Goal: Task Accomplishment & Management: Use online tool/utility

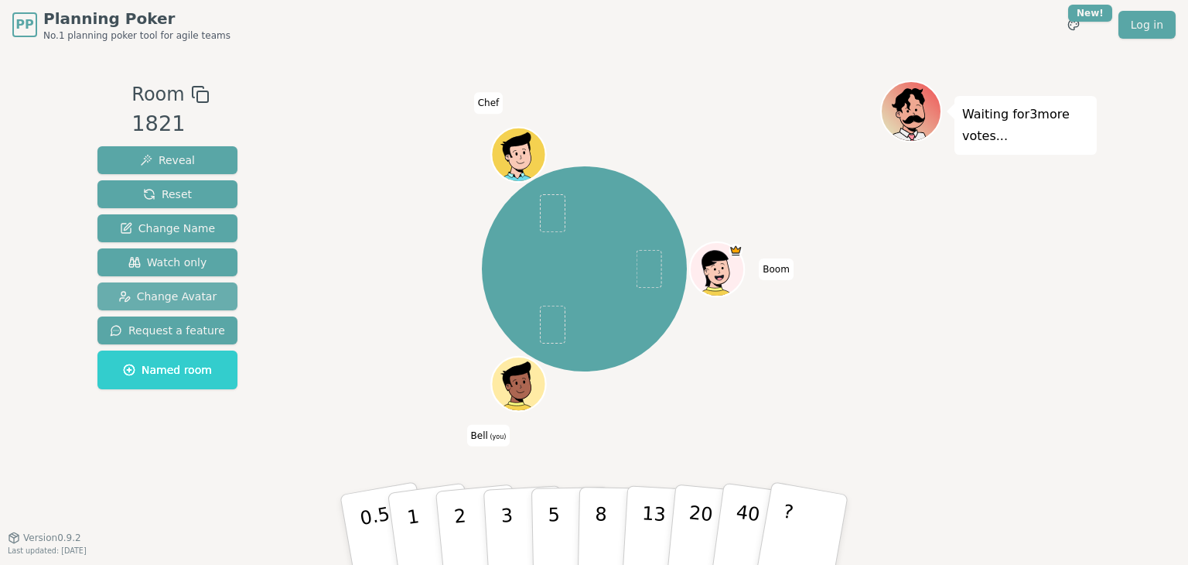
click at [176, 298] on span "Change Avatar" at bounding box center [167, 296] width 99 height 15
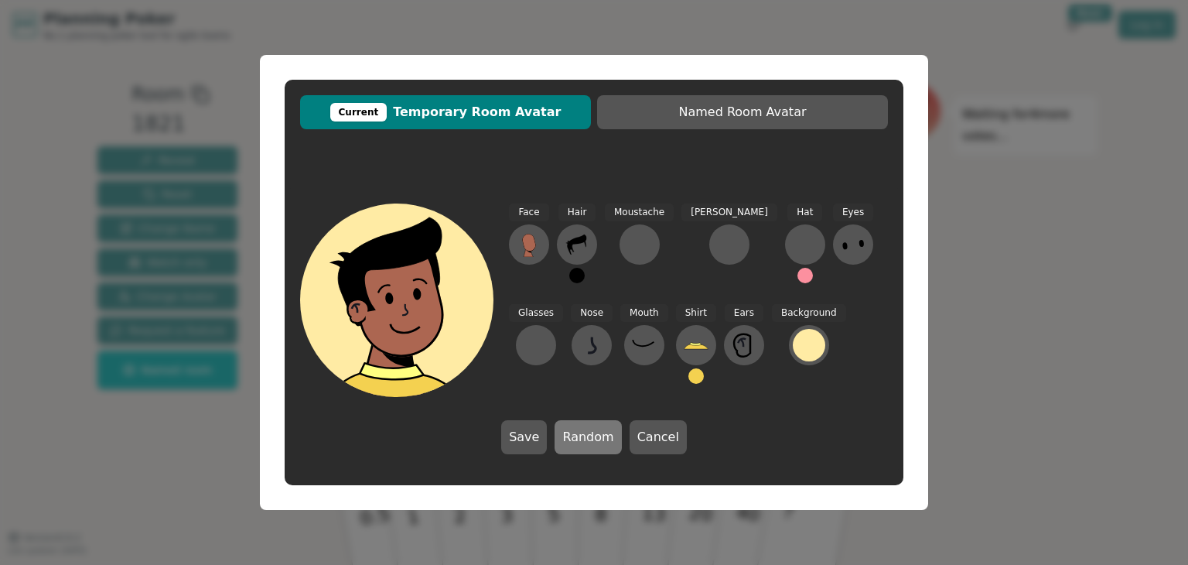
click at [600, 439] on button "Random" at bounding box center [588, 437] width 67 height 34
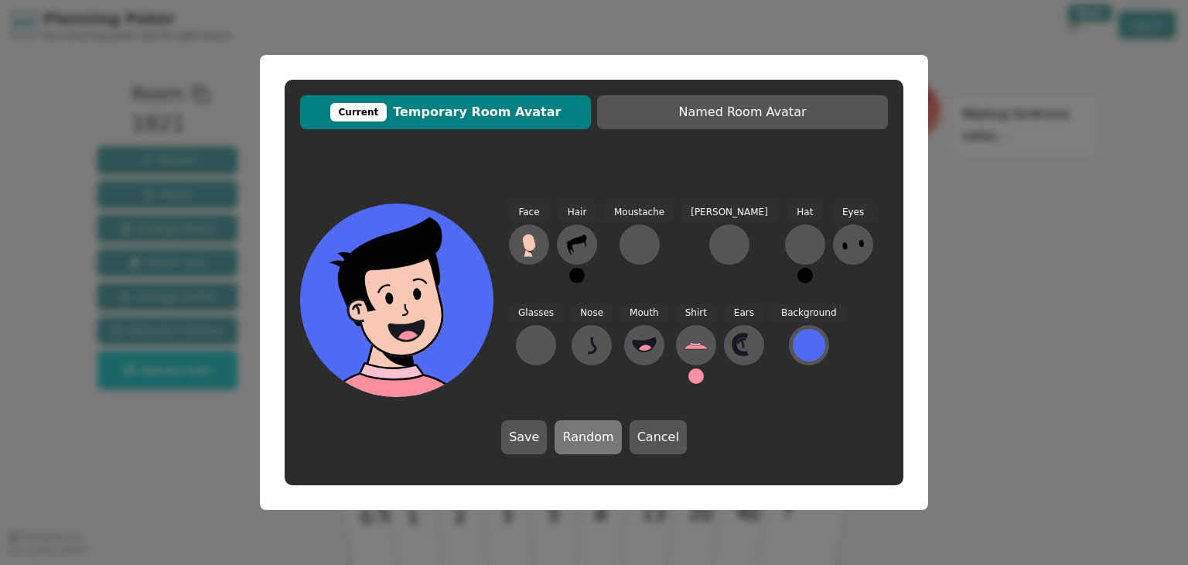
click at [600, 439] on button "Random" at bounding box center [588, 437] width 67 height 34
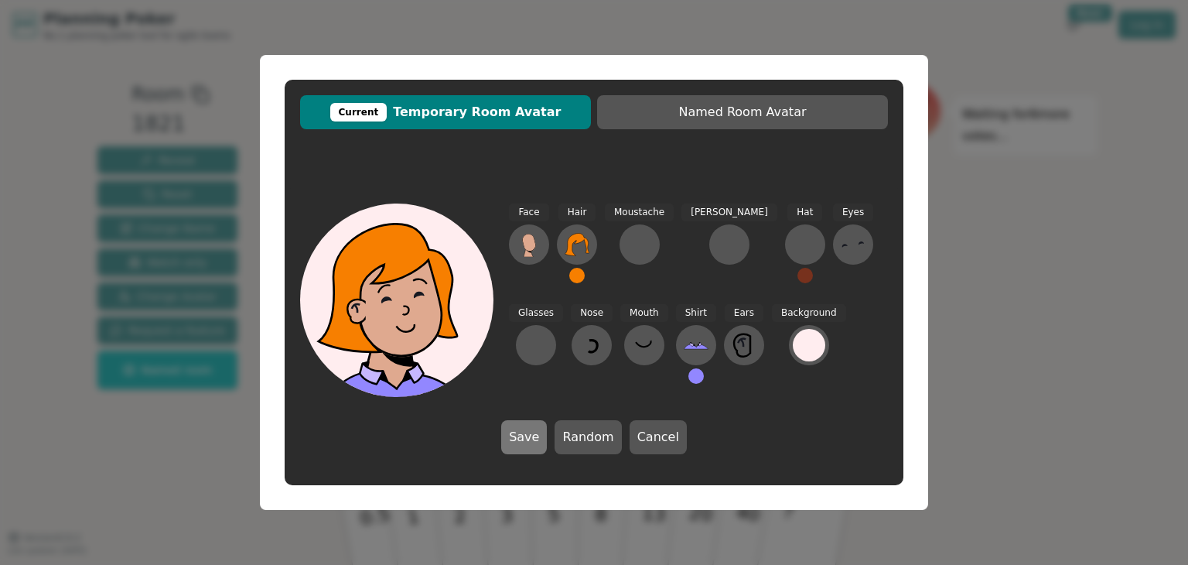
click at [542, 439] on button "Save" at bounding box center [524, 437] width 46 height 34
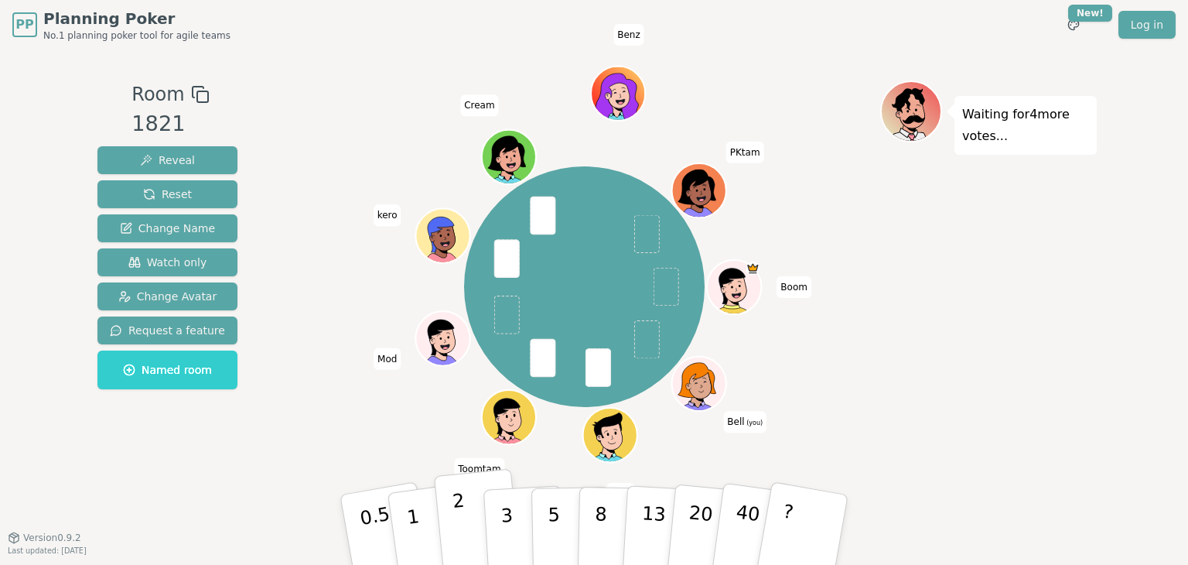
click at [457, 512] on p "2" at bounding box center [462, 532] width 20 height 84
click at [504, 501] on p "3" at bounding box center [508, 531] width 17 height 84
click at [470, 519] on button "2" at bounding box center [478, 530] width 88 height 123
click at [497, 510] on button "3" at bounding box center [525, 530] width 84 height 121
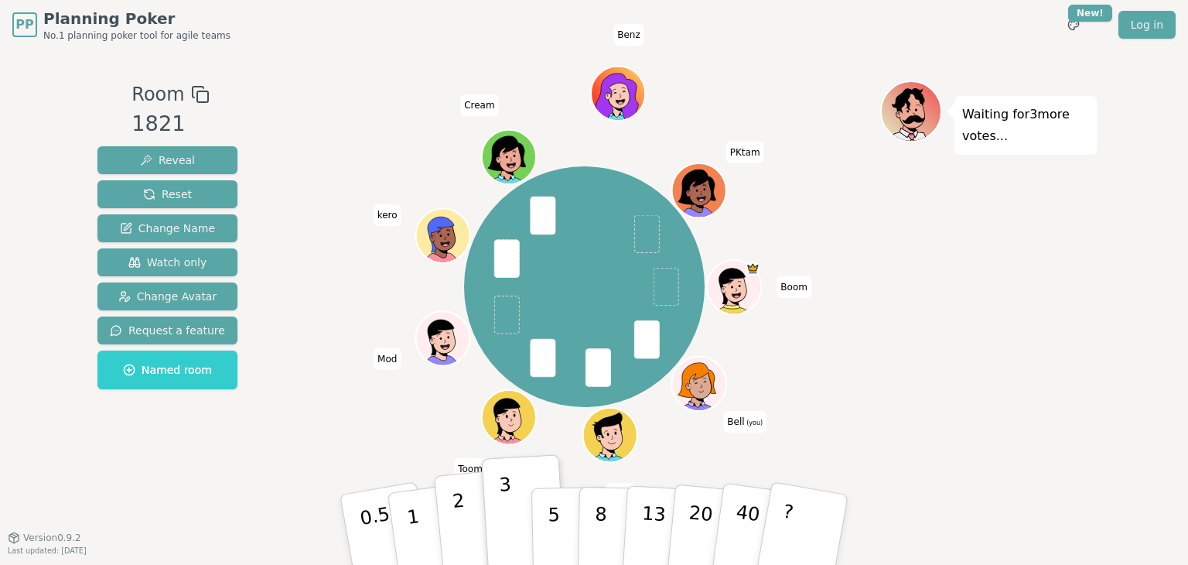
click at [464, 518] on button "2" at bounding box center [478, 530] width 88 height 123
click at [504, 518] on p "3" at bounding box center [508, 531] width 17 height 84
click at [459, 521] on p "2" at bounding box center [462, 532] width 20 height 84
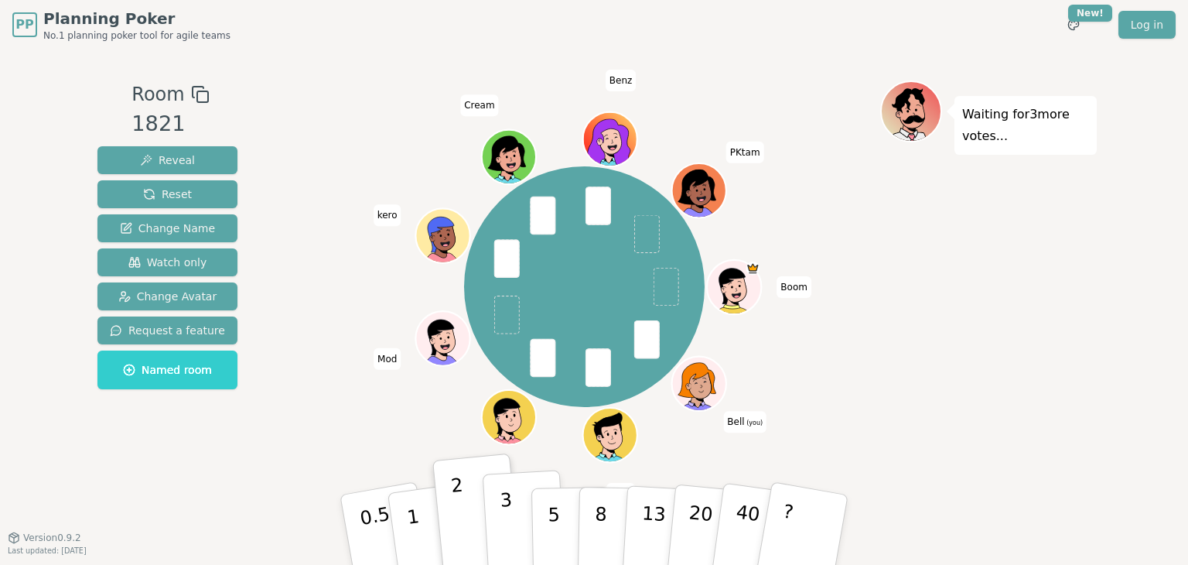
click at [498, 525] on button "3" at bounding box center [525, 530] width 84 height 121
click at [467, 521] on button "2" at bounding box center [478, 530] width 88 height 123
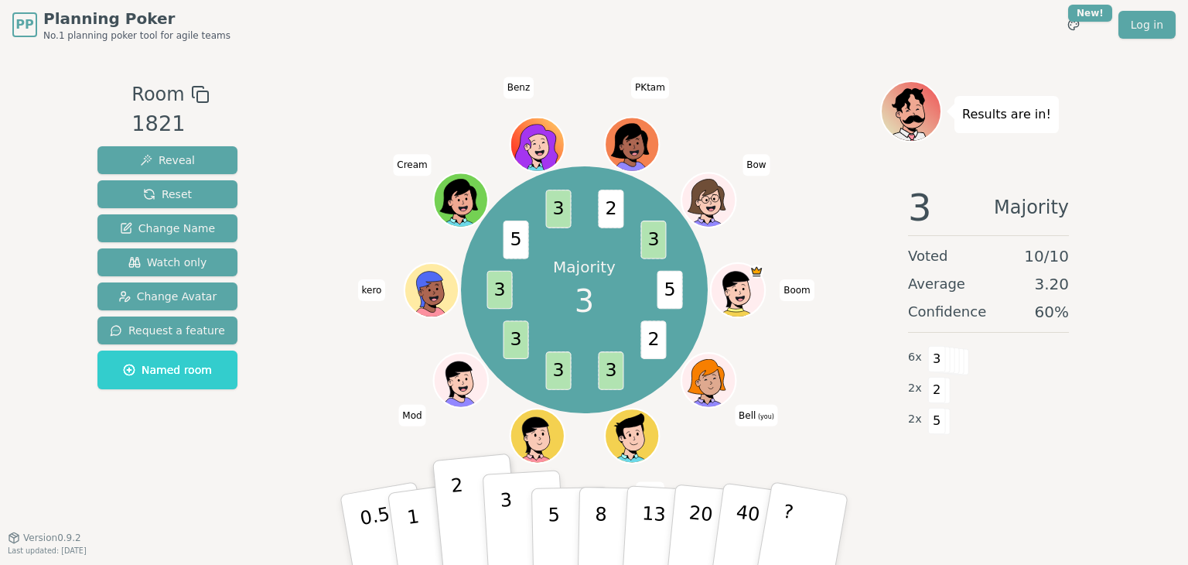
click at [501, 514] on p "3" at bounding box center [508, 531] width 17 height 84
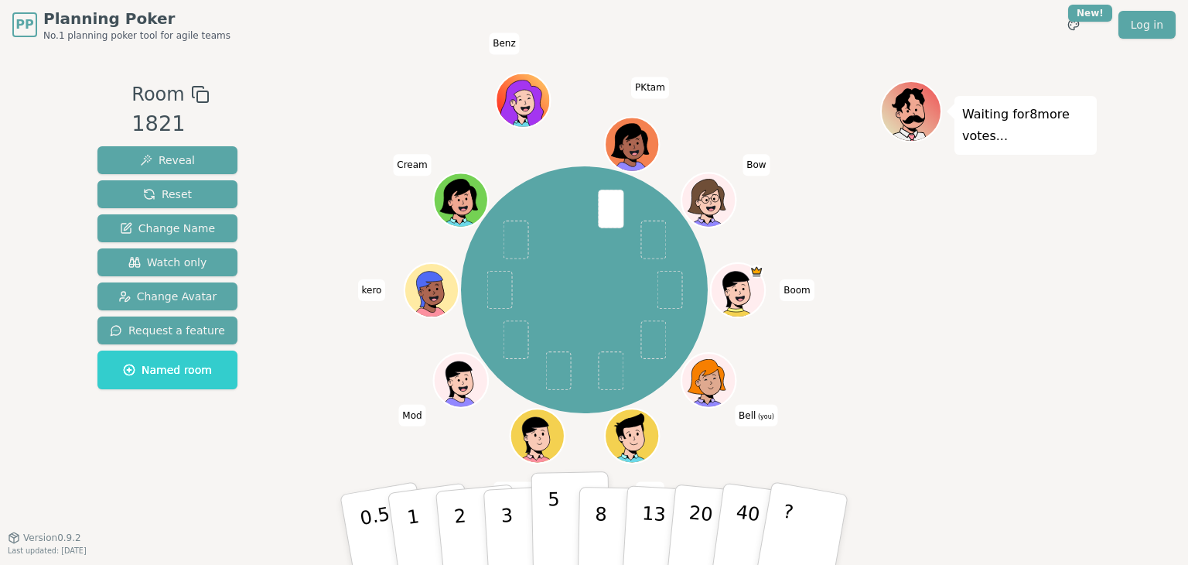
click at [565, 533] on button "5" at bounding box center [572, 530] width 80 height 118
